Goal: Check status: Check status

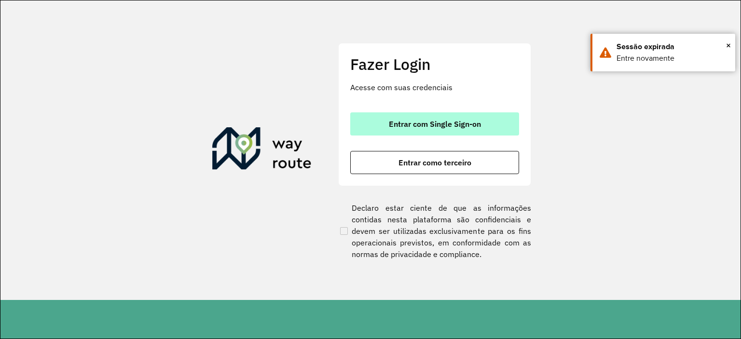
drag, startPoint x: 0, startPoint y: 0, endPoint x: 461, endPoint y: 118, distance: 475.5
click at [461, 118] on button "Entrar com Single Sign-on" at bounding box center [434, 123] width 169 height 23
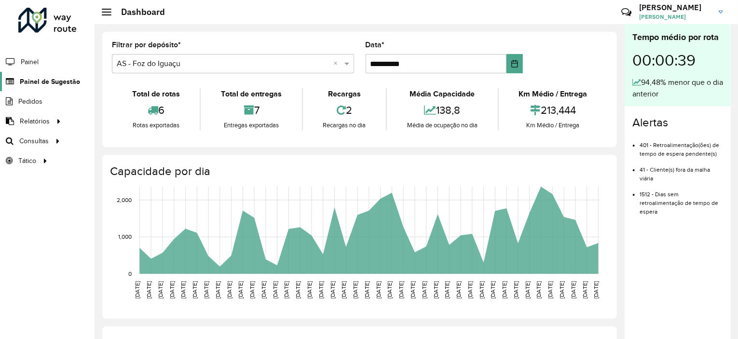
click at [60, 85] on span "Painel de Sugestão" at bounding box center [50, 82] width 60 height 10
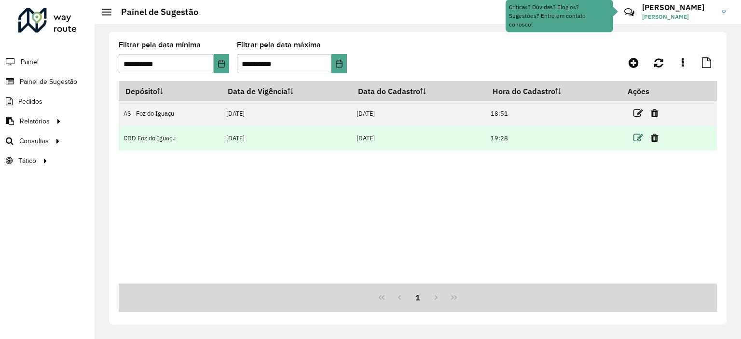
click at [637, 136] on icon at bounding box center [638, 138] width 10 height 10
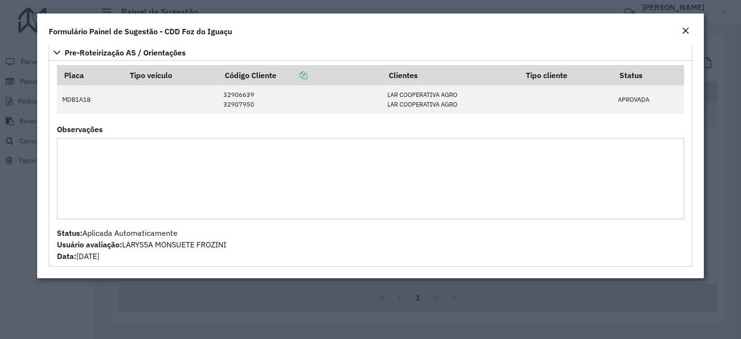
scroll to position [44, 0]
drag, startPoint x: 360, startPoint y: 214, endPoint x: 362, endPoint y: 284, distance: 69.5
click at [362, 284] on modal-container "**********" at bounding box center [370, 169] width 741 height 339
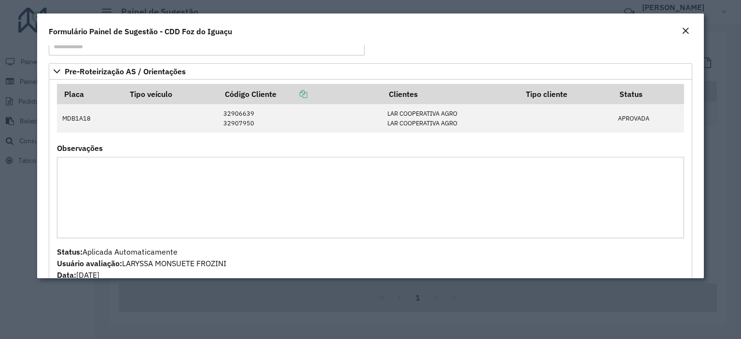
scroll to position [0, 0]
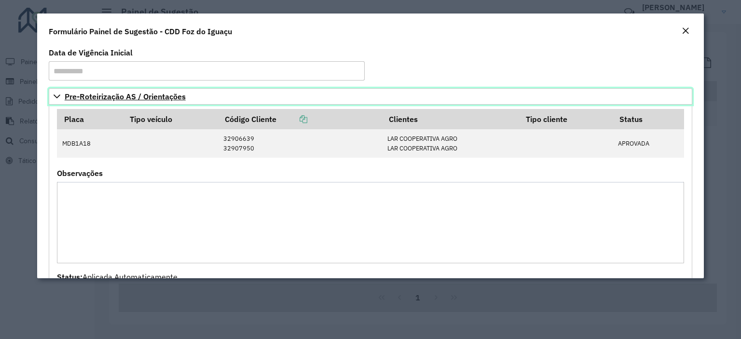
click at [173, 100] on span "Pre-Roteirização AS / Orientações" at bounding box center [125, 97] width 121 height 8
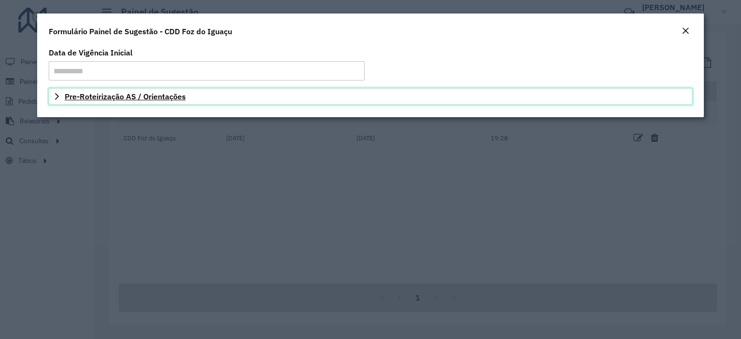
click at [173, 100] on span "Pre-Roteirização AS / Orientações" at bounding box center [125, 97] width 121 height 8
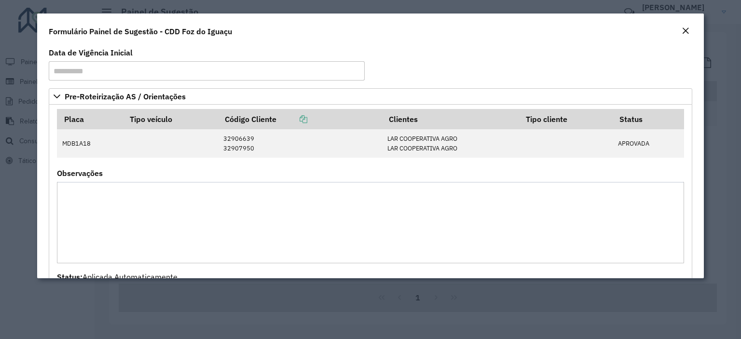
click at [243, 72] on input "**********" at bounding box center [207, 70] width 316 height 19
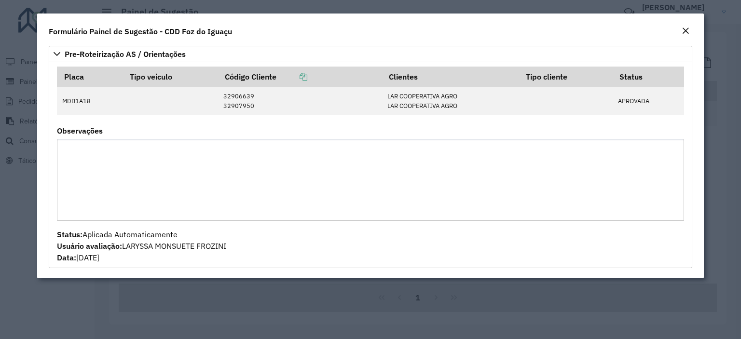
scroll to position [44, 0]
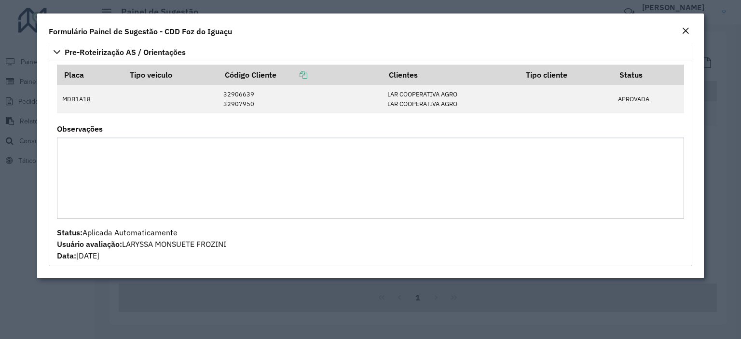
click at [685, 26] on div "Close" at bounding box center [686, 32] width 8 height 12
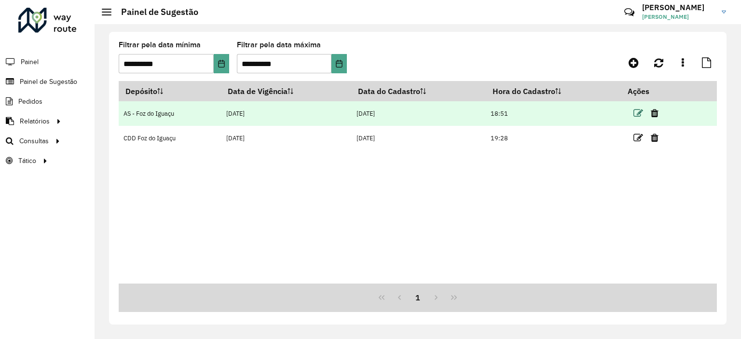
click at [636, 110] on icon at bounding box center [638, 114] width 10 height 10
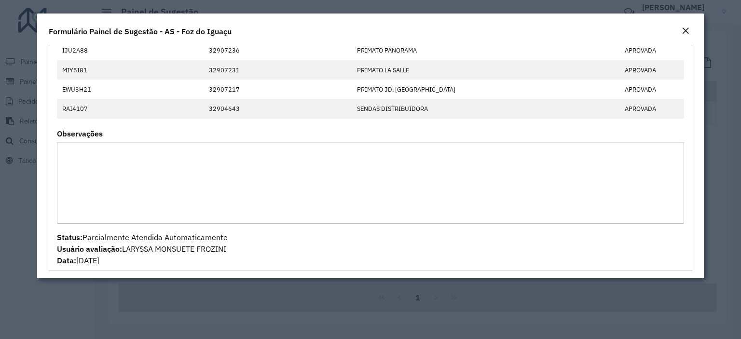
scroll to position [169, 0]
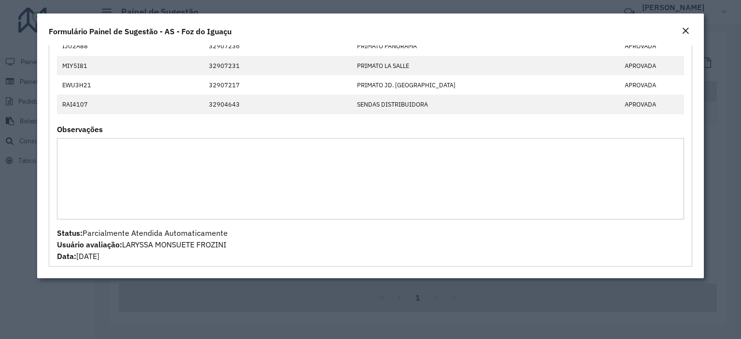
click at [690, 27] on button "Close" at bounding box center [686, 31] width 14 height 13
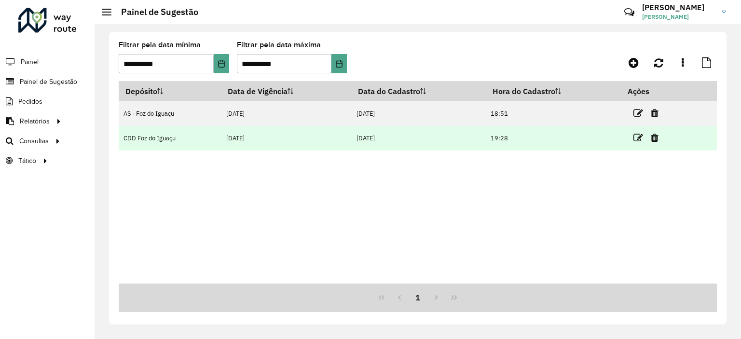
click at [358, 141] on td "[DATE]" at bounding box center [418, 138] width 134 height 25
click at [635, 139] on icon at bounding box center [638, 138] width 10 height 10
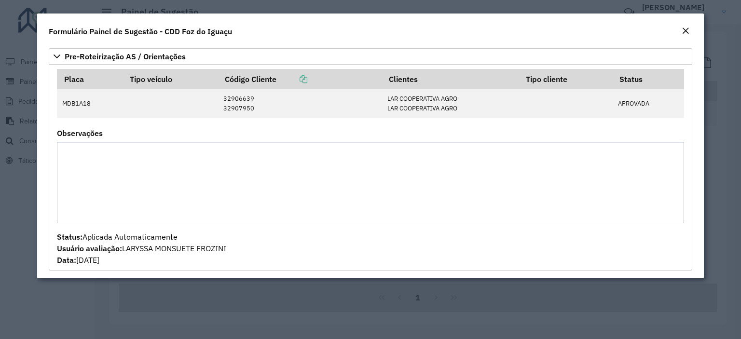
scroll to position [44, 0]
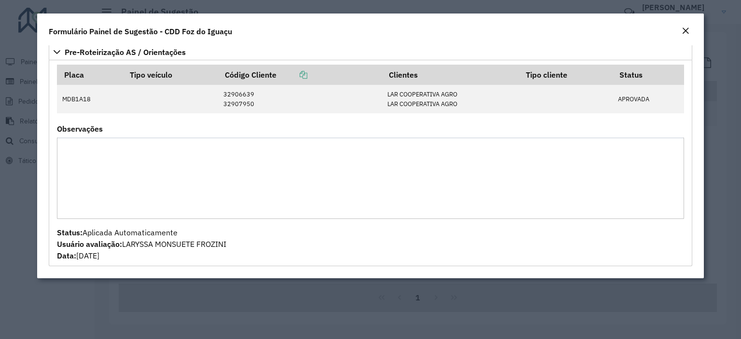
click at [686, 27] on em "Close" at bounding box center [686, 31] width 8 height 8
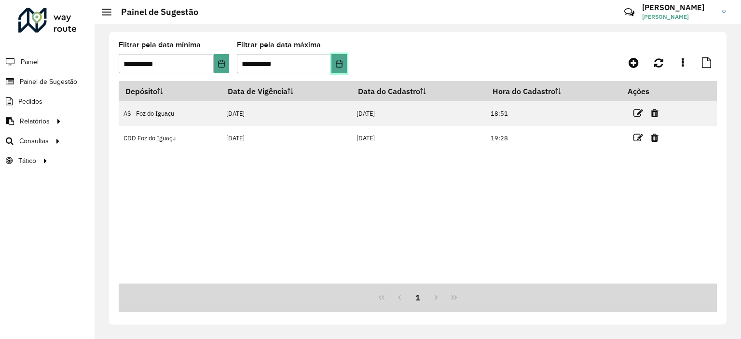
click at [335, 63] on icon "Choose Date" at bounding box center [339, 64] width 8 height 8
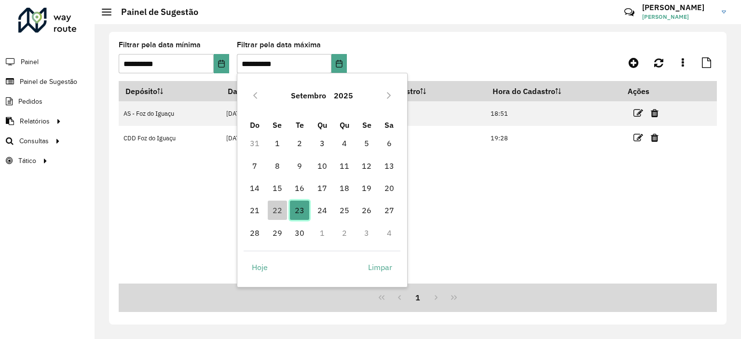
click at [300, 218] on span "23" at bounding box center [299, 210] width 19 height 19
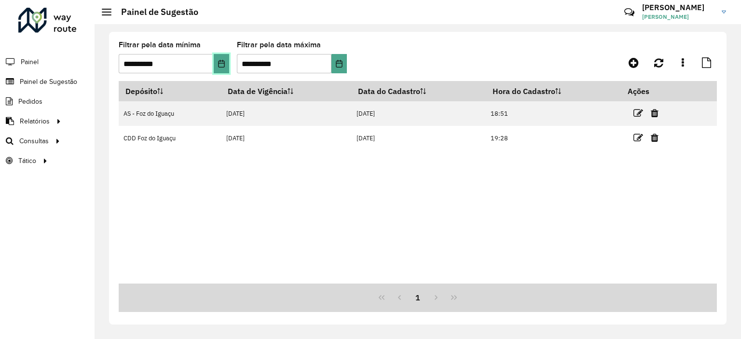
click at [218, 65] on icon "Choose Date" at bounding box center [222, 64] width 8 height 8
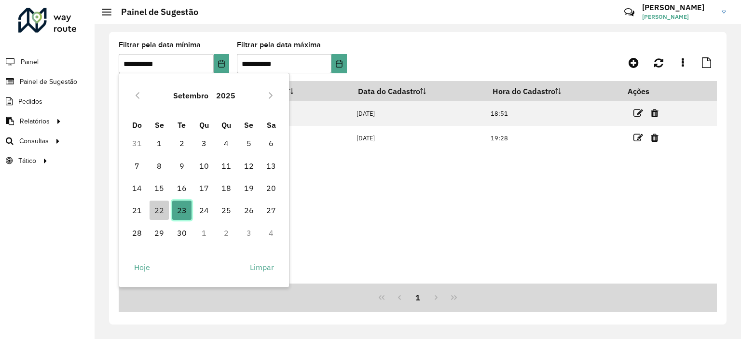
click at [185, 212] on span "23" at bounding box center [181, 210] width 19 height 19
